Goal: Information Seeking & Learning: Learn about a topic

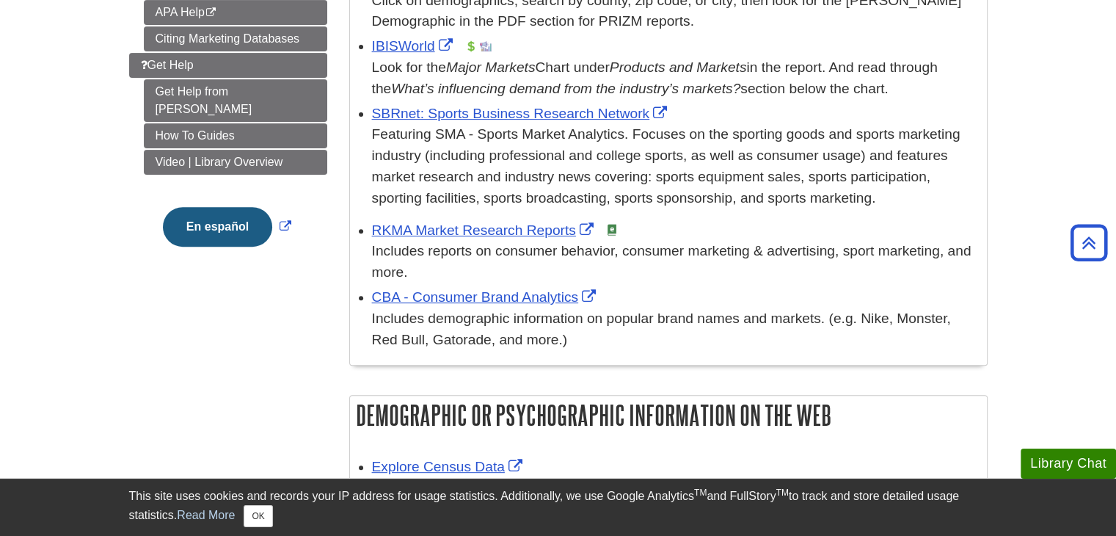
scroll to position [661, 0]
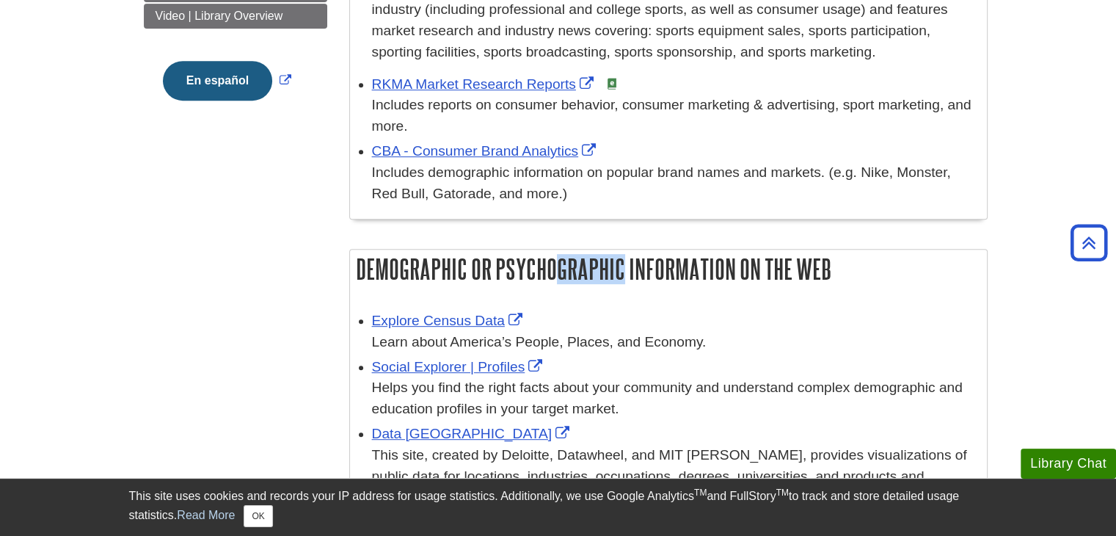
drag, startPoint x: 354, startPoint y: 275, endPoint x: 431, endPoint y: 282, distance: 77.4
click at [431, 282] on h2 "Demographic or Psychographic Information on the Web" at bounding box center [668, 269] width 637 height 39
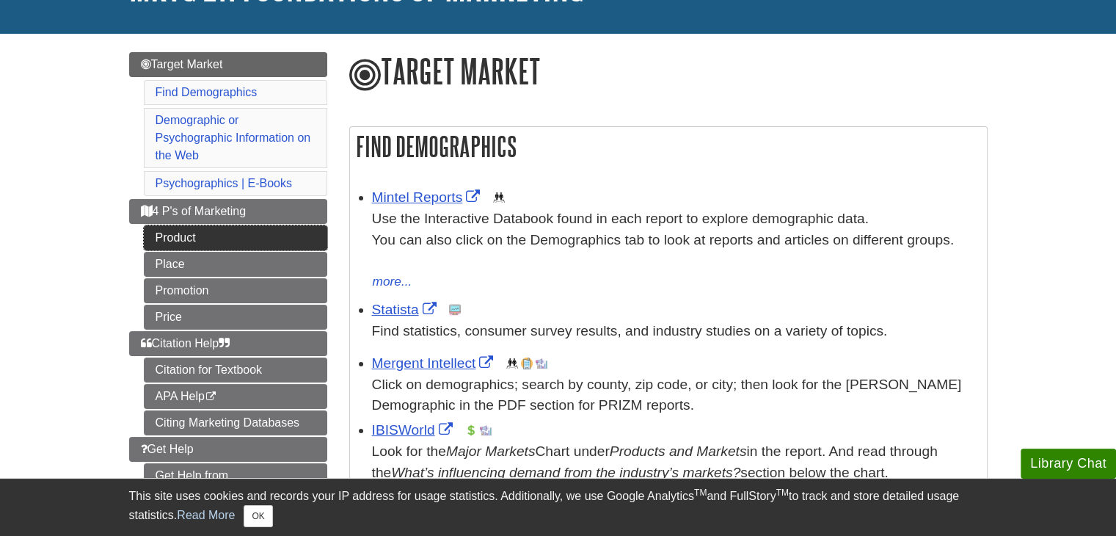
scroll to position [147, 0]
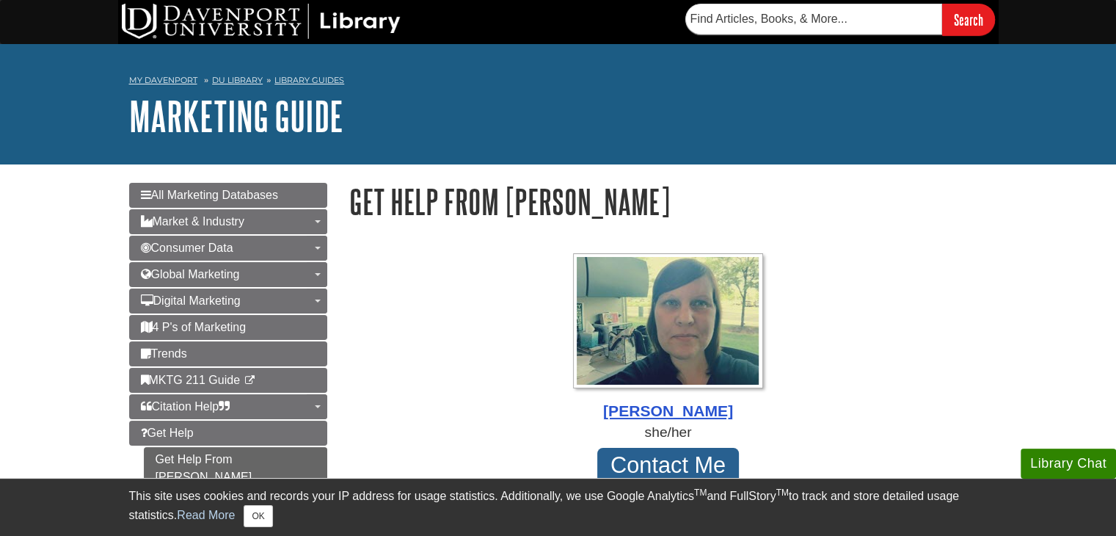
click at [180, 490] on div "This site uses cookies and records your IP address for usage statistics. Additi…" at bounding box center [558, 507] width 859 height 40
